Goal: Navigation & Orientation: Find specific page/section

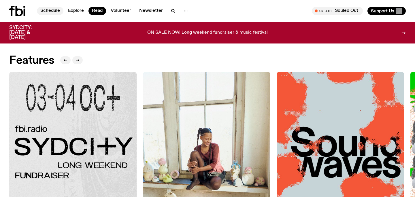
click at [51, 10] on link "Schedule" at bounding box center [50, 11] width 27 height 8
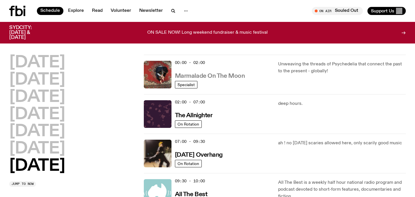
click at [208, 76] on h3 "Marmalade On The Moon" at bounding box center [210, 76] width 70 height 6
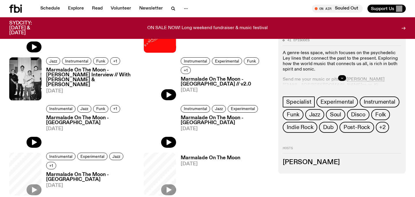
scroll to position [265, 0]
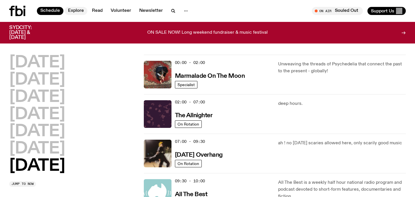
click at [78, 10] on link "Explore" at bounding box center [76, 11] width 23 height 8
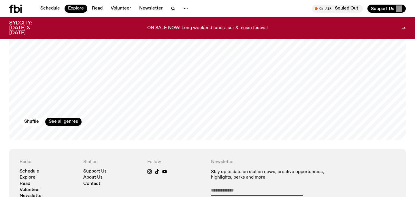
scroll to position [1010, 0]
